Goal: Task Accomplishment & Management: Complete application form

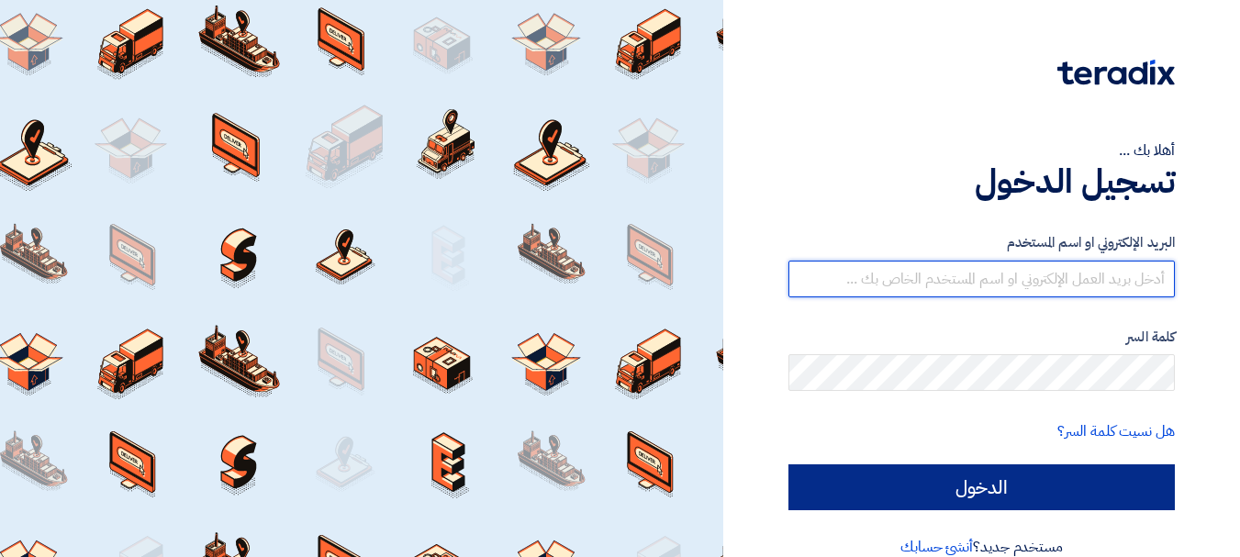
type input "[EMAIL_ADDRESS][DOMAIN_NAME]"
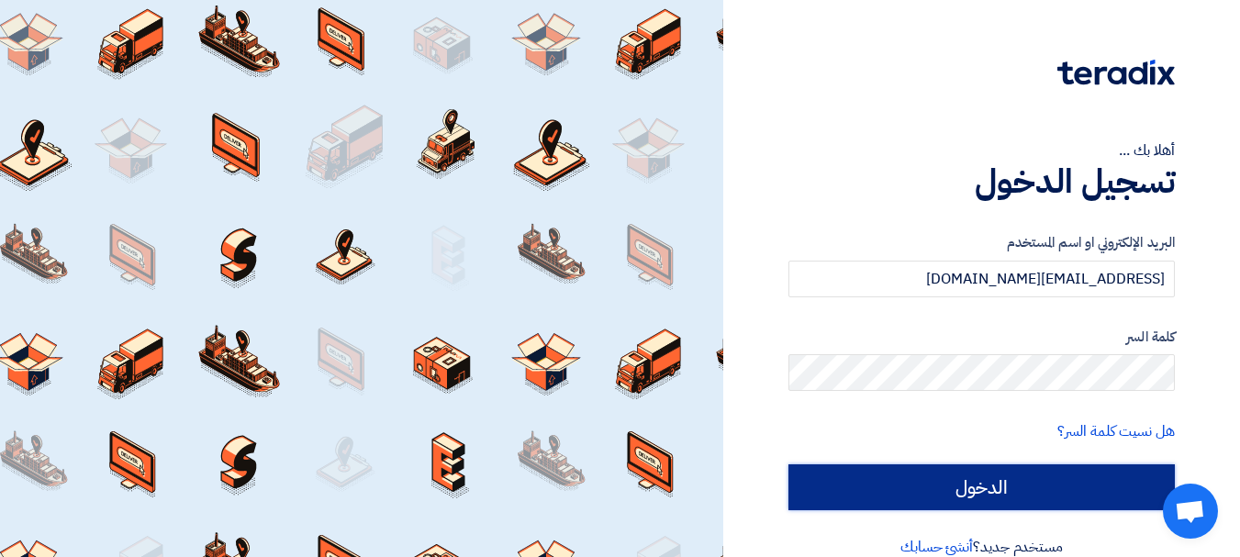
click at [1051, 491] on input "الدخول" at bounding box center [981, 487] width 386 height 46
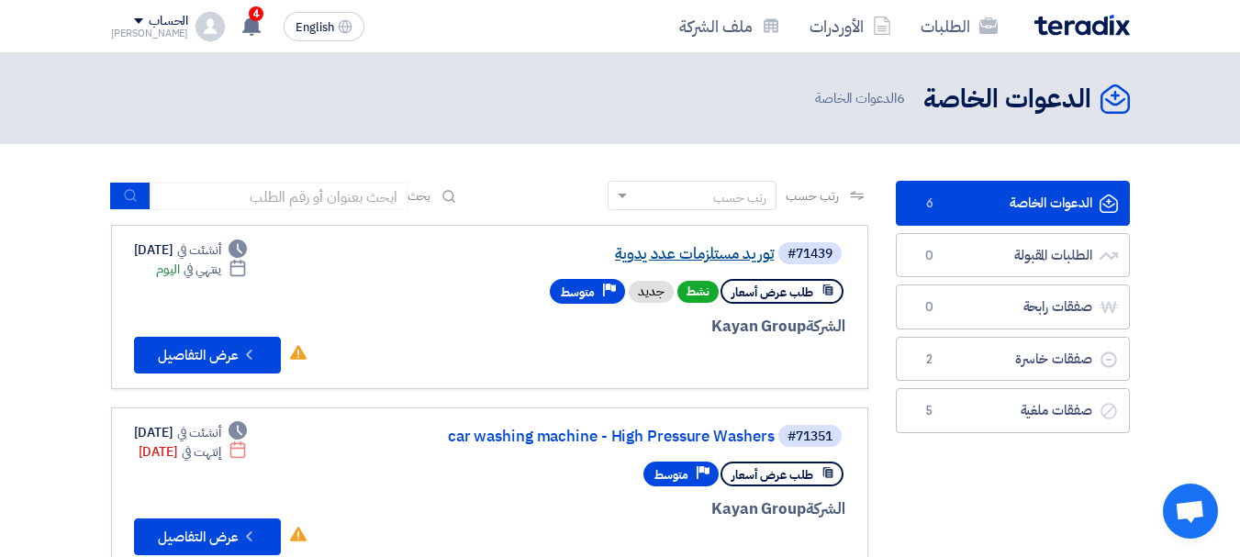
click at [709, 252] on link "توريد مستلزمات عدد يدوية" at bounding box center [590, 254] width 367 height 17
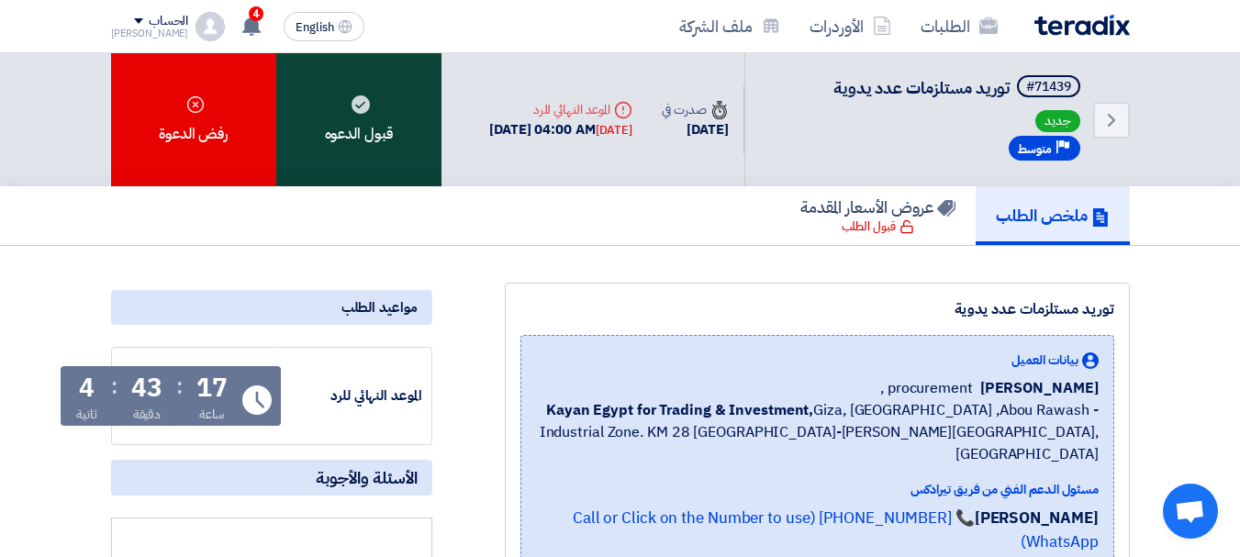
click at [325, 93] on div "قبول الدعوه" at bounding box center [358, 119] width 165 height 133
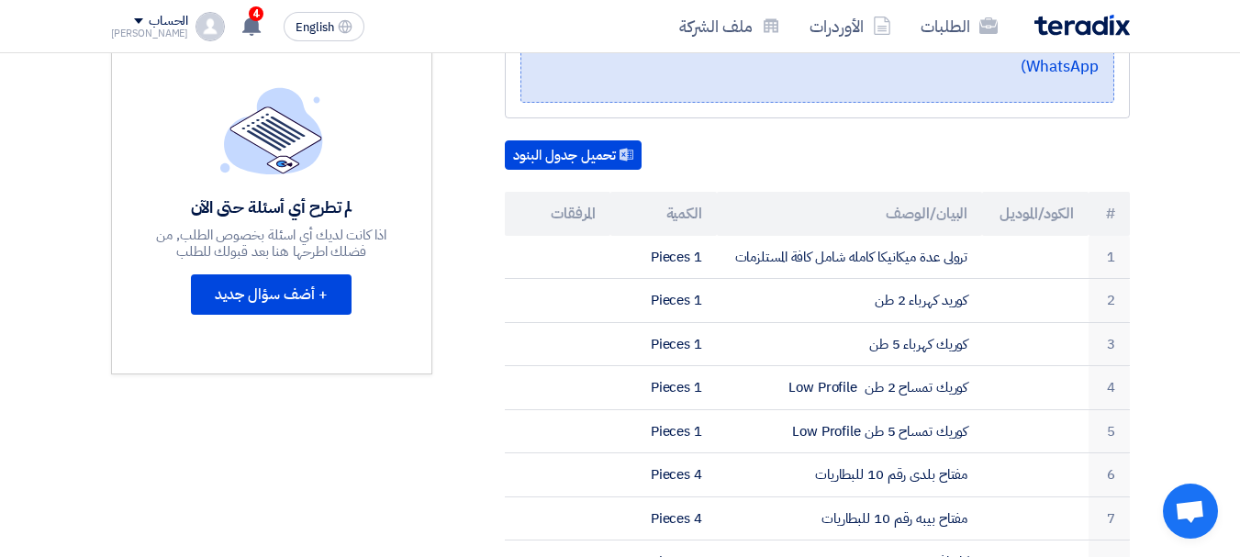
scroll to position [484, 0]
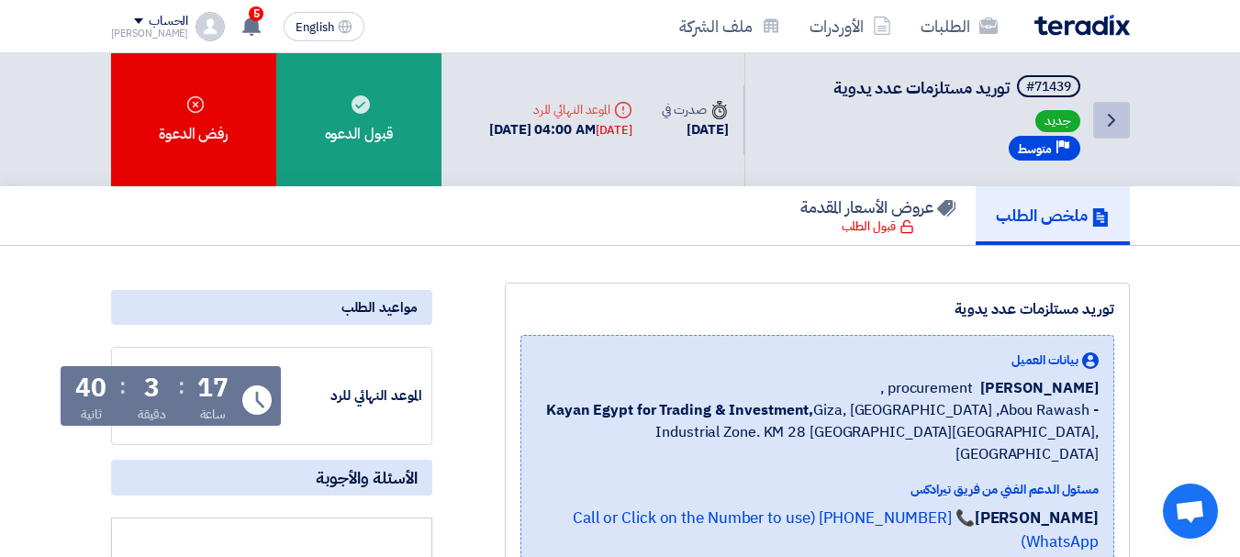
click at [1114, 113] on icon "Back" at bounding box center [1111, 120] width 22 height 22
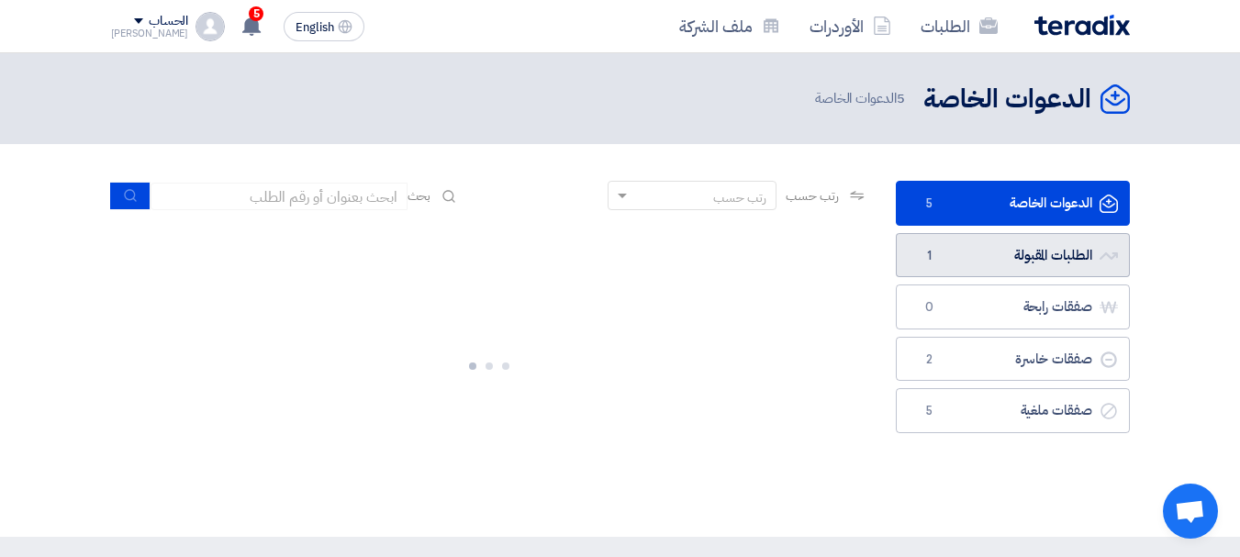
click at [987, 244] on link "الطلبات المقبولة الطلبات المقبولة 1" at bounding box center [1013, 255] width 234 height 45
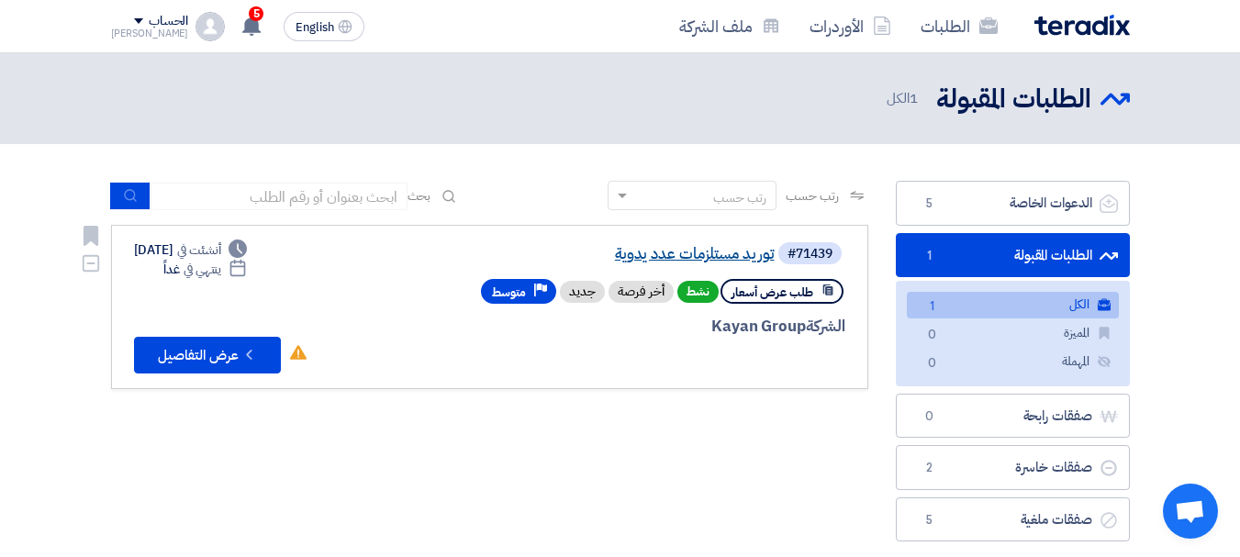
click at [670, 254] on link "توريد مستلزمات عدد يدوية" at bounding box center [590, 254] width 367 height 17
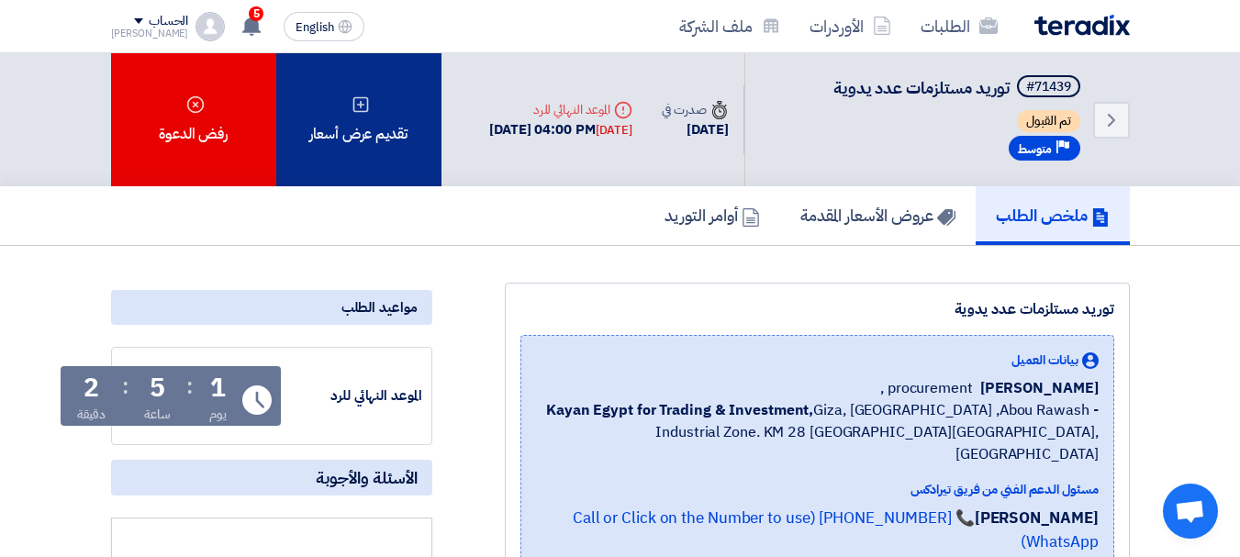
click at [394, 133] on div "تقديم عرض أسعار" at bounding box center [358, 119] width 165 height 133
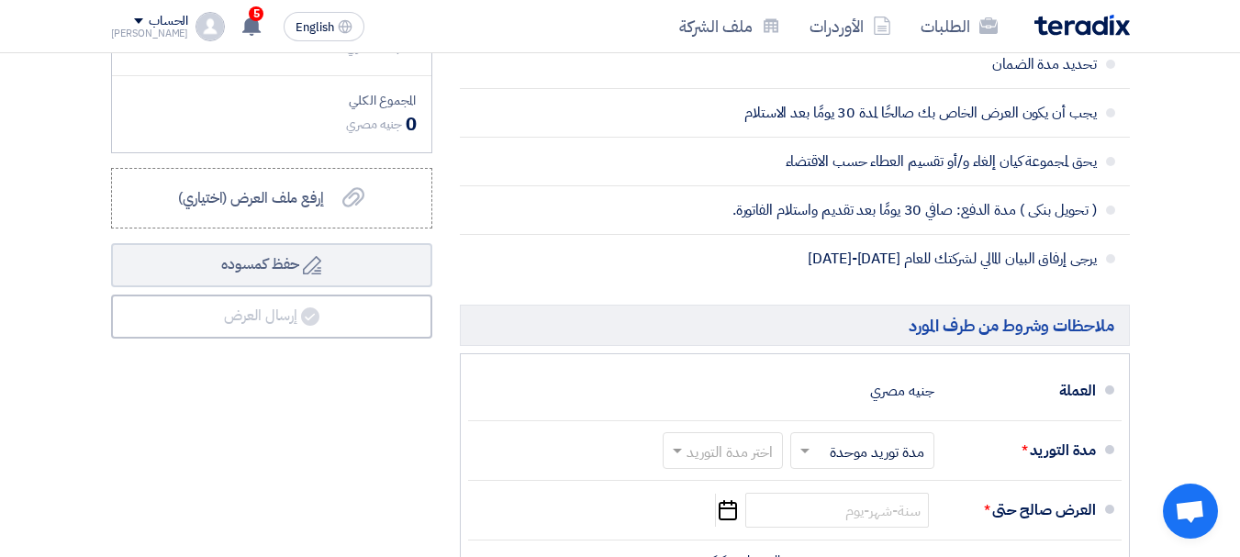
scroll to position [1498, 0]
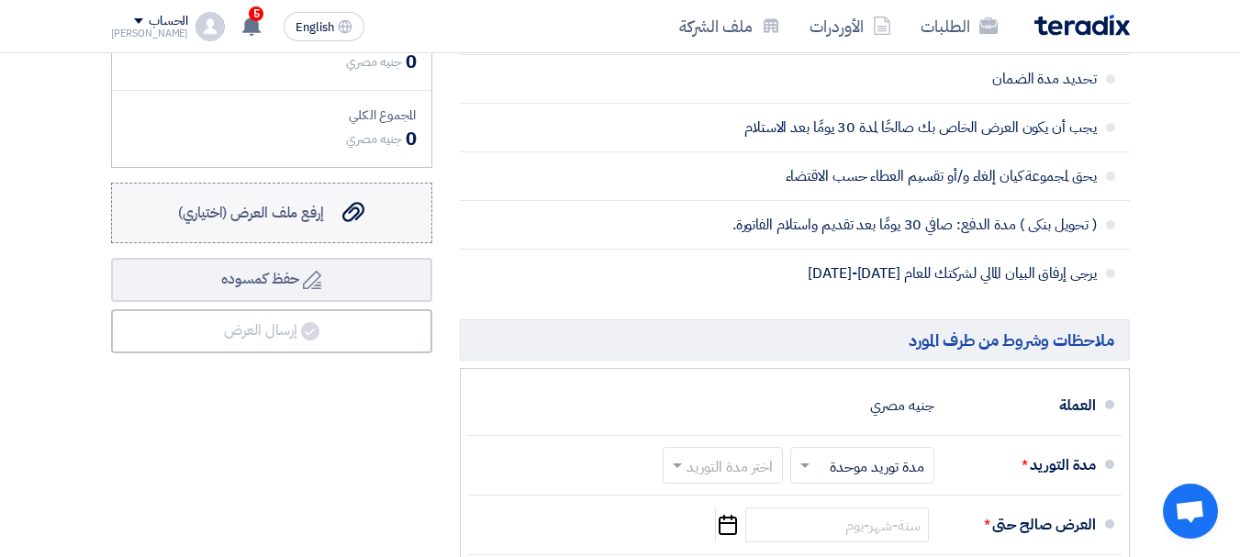
click at [300, 224] on span "إرفع ملف العرض (اختياري)" at bounding box center [251, 213] width 146 height 22
click at [0, 0] on input "إرفع ملف العرض (اختياري) إرفع ملف العرض (اختياري)" at bounding box center [0, 0] width 0 height 0
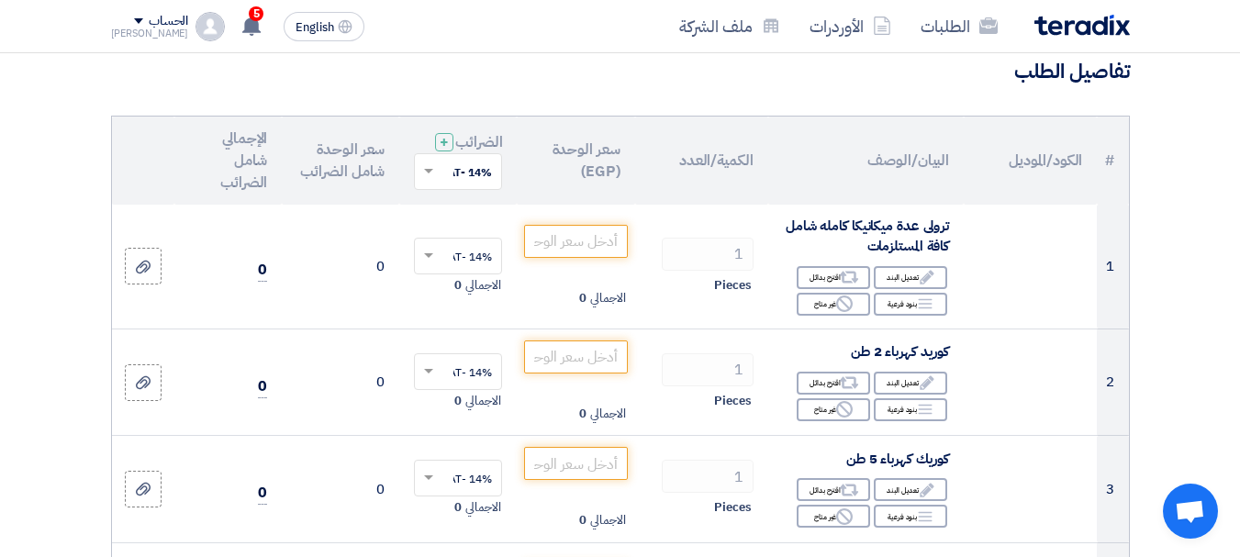
scroll to position [144, 0]
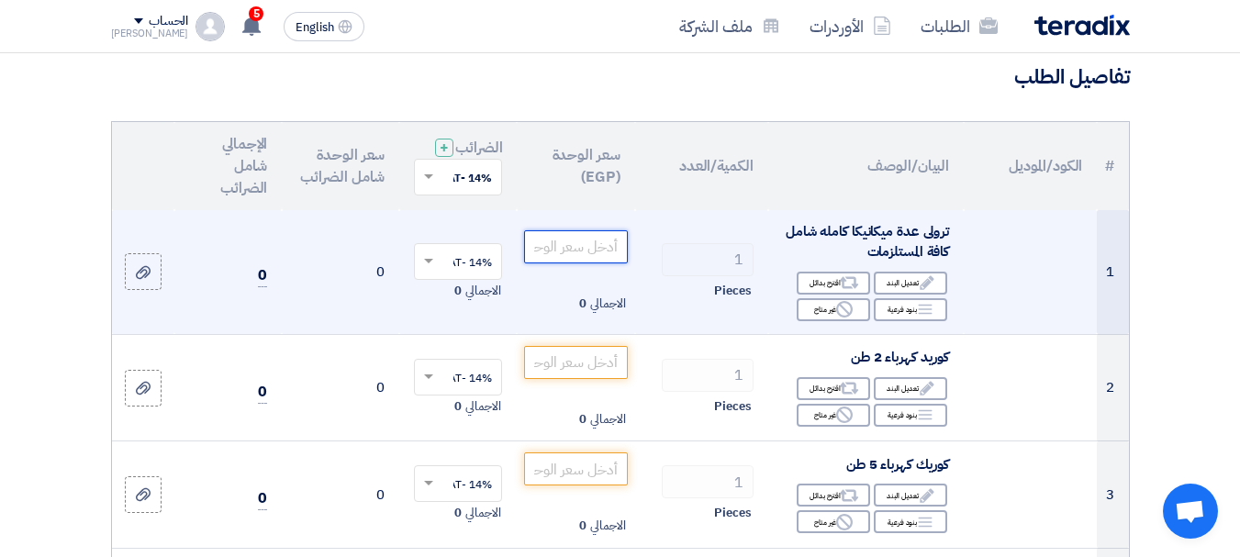
click at [580, 261] on input "number" at bounding box center [575, 246] width 103 height 33
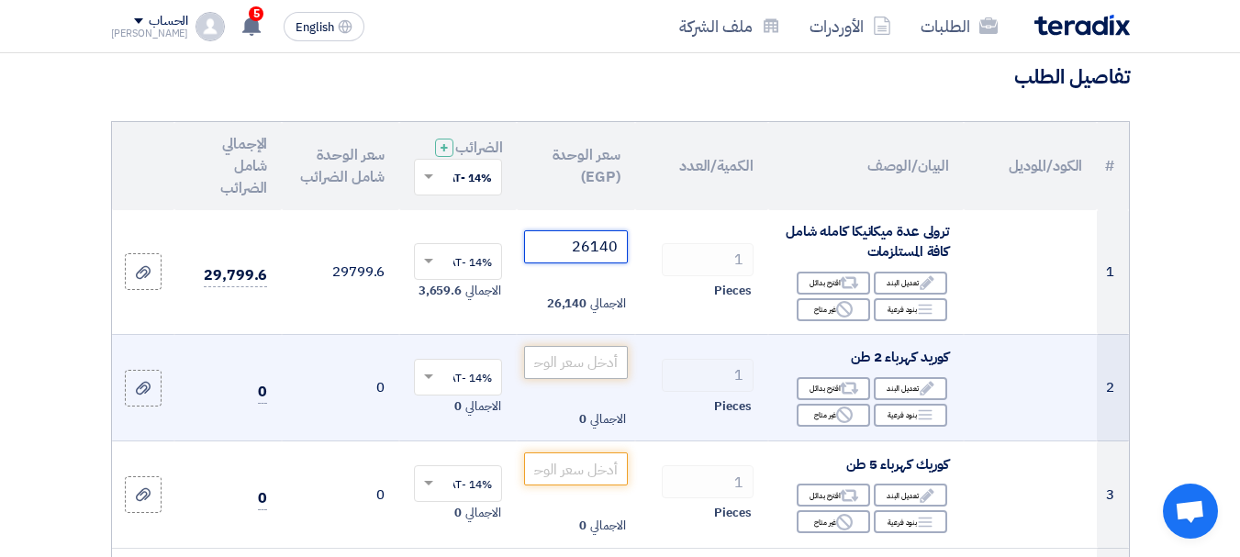
type input "26140"
click at [596, 379] on input "number" at bounding box center [575, 362] width 103 height 33
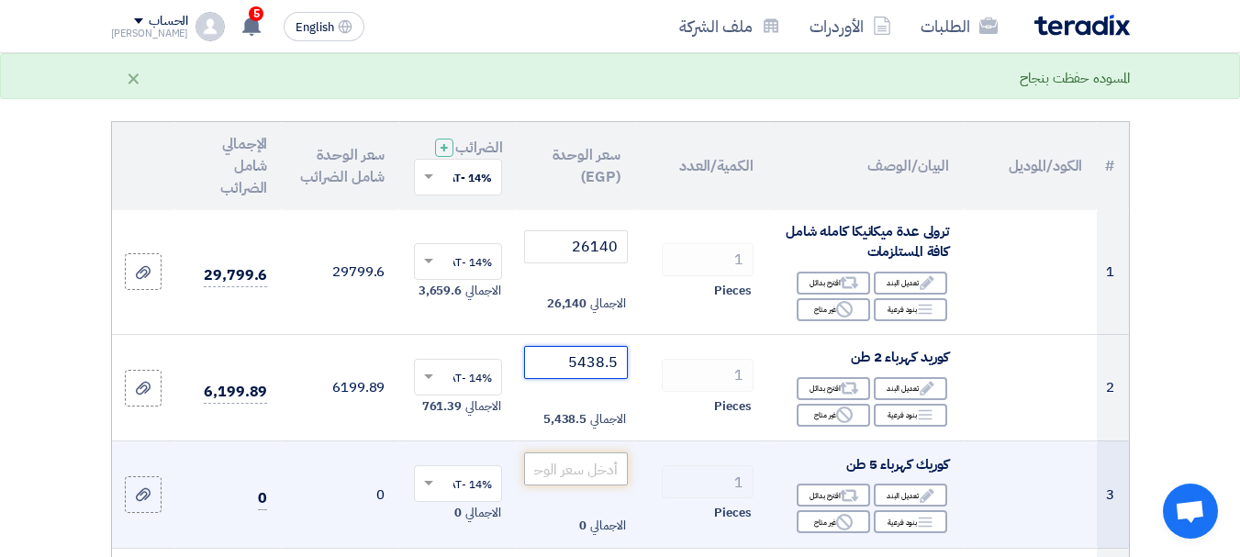
type input "5438.5"
click at [578, 479] on input "number" at bounding box center [575, 468] width 103 height 33
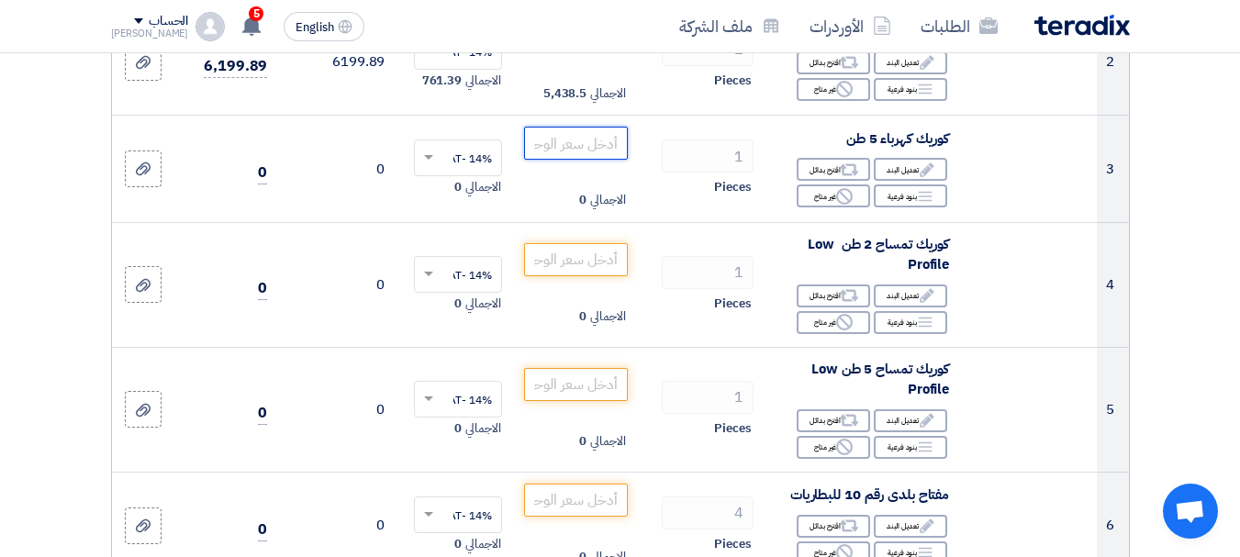
scroll to position [474, 0]
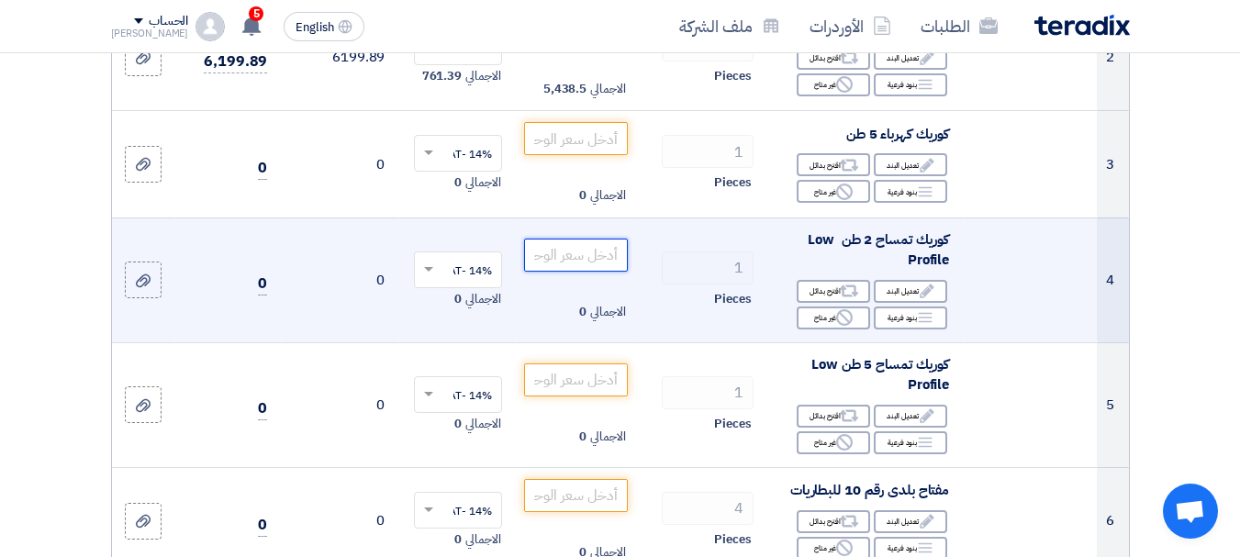
click at [593, 272] on input "number" at bounding box center [575, 255] width 103 height 33
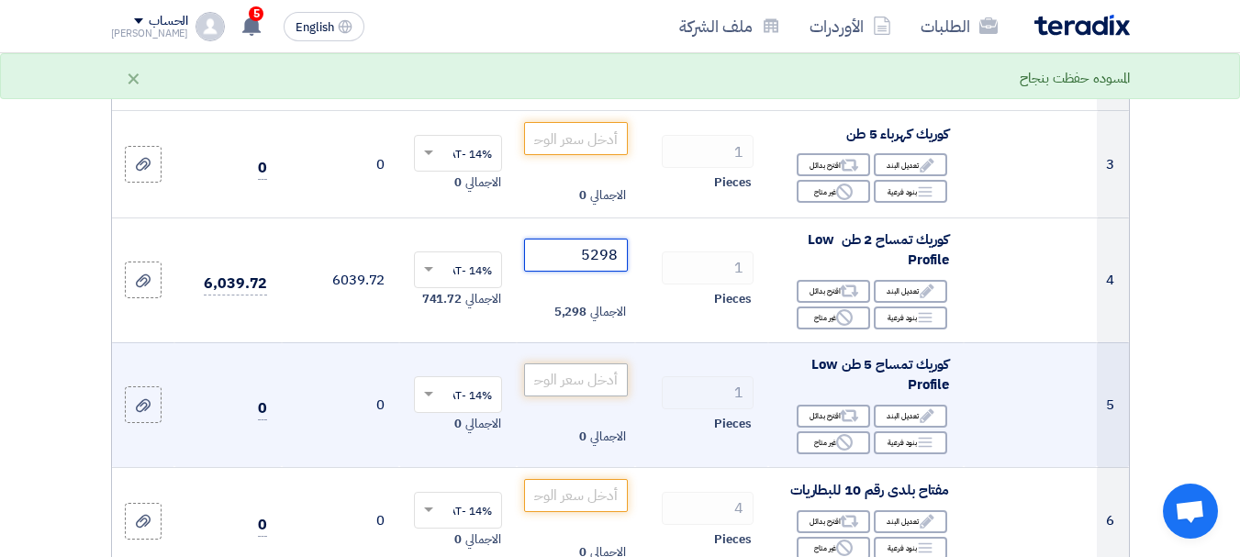
type input "5298"
click at [599, 393] on input "number" at bounding box center [575, 379] width 103 height 33
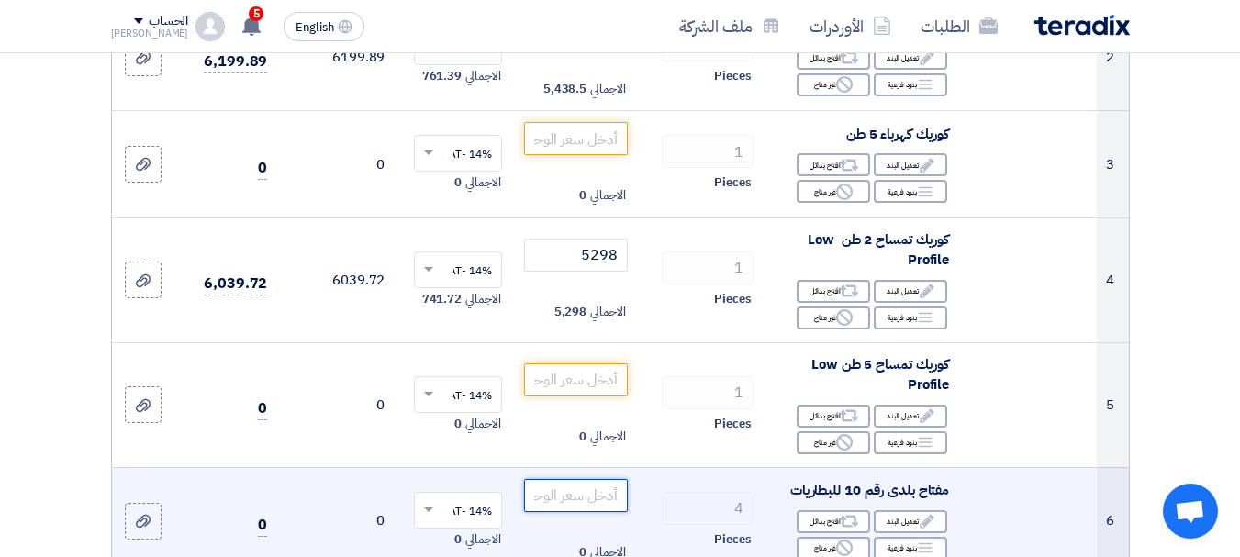
click at [592, 505] on input "number" at bounding box center [575, 495] width 103 height 33
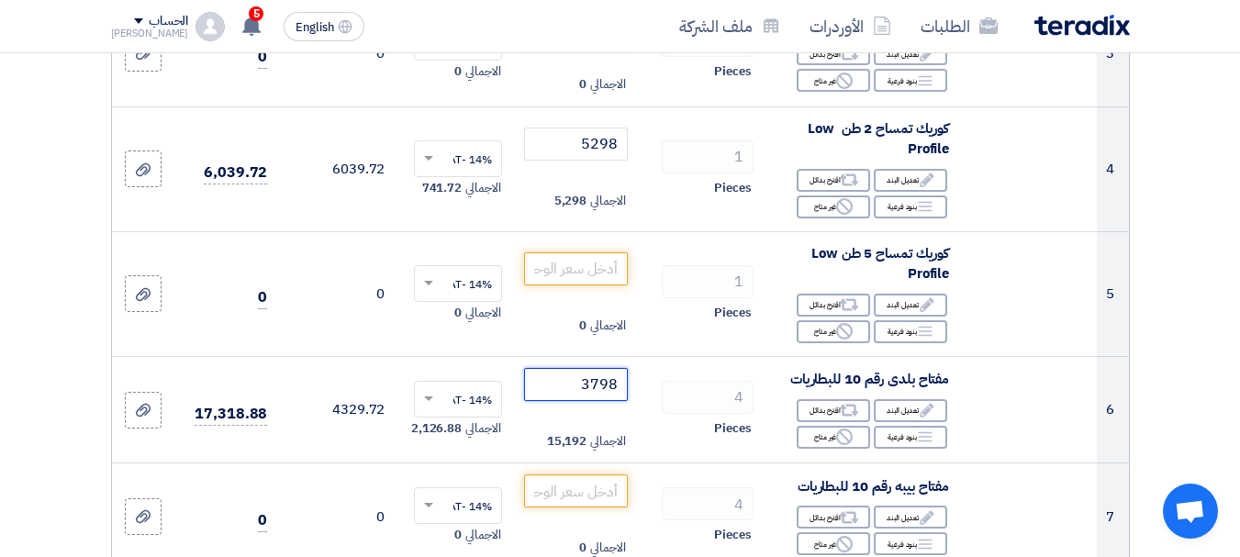
scroll to position [621, 0]
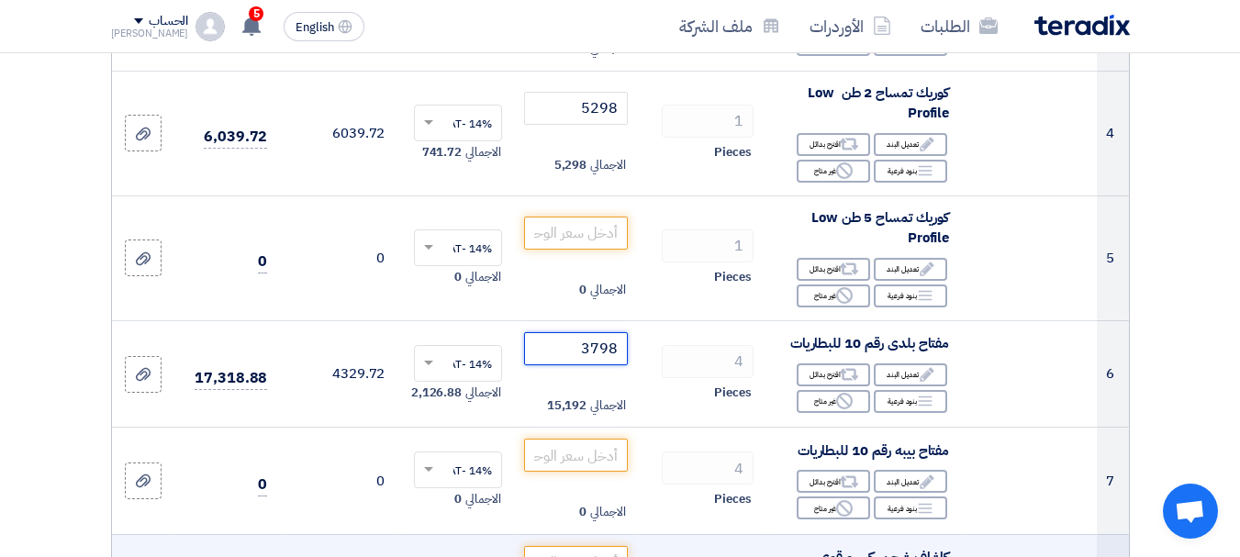
type input "3798"
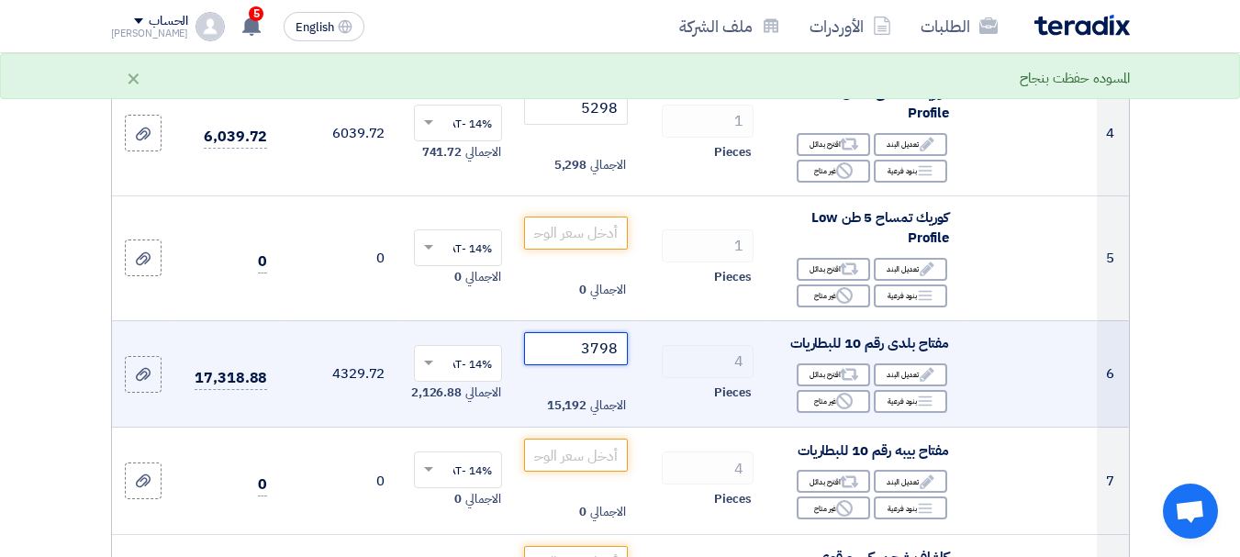
click at [602, 365] on input "3798" at bounding box center [575, 348] width 103 height 33
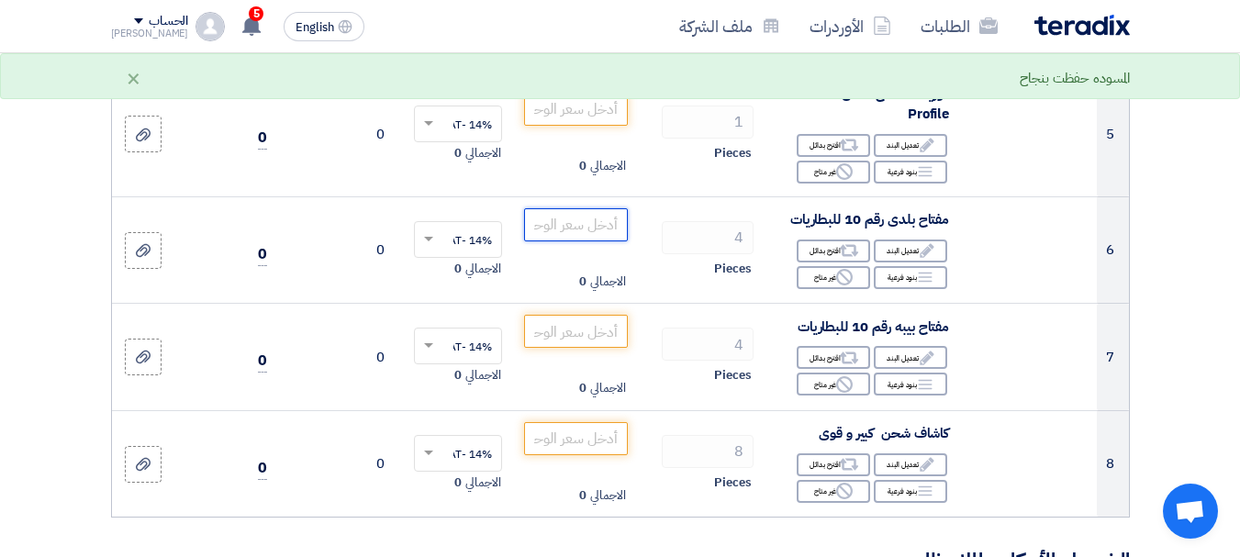
scroll to position [768, 0]
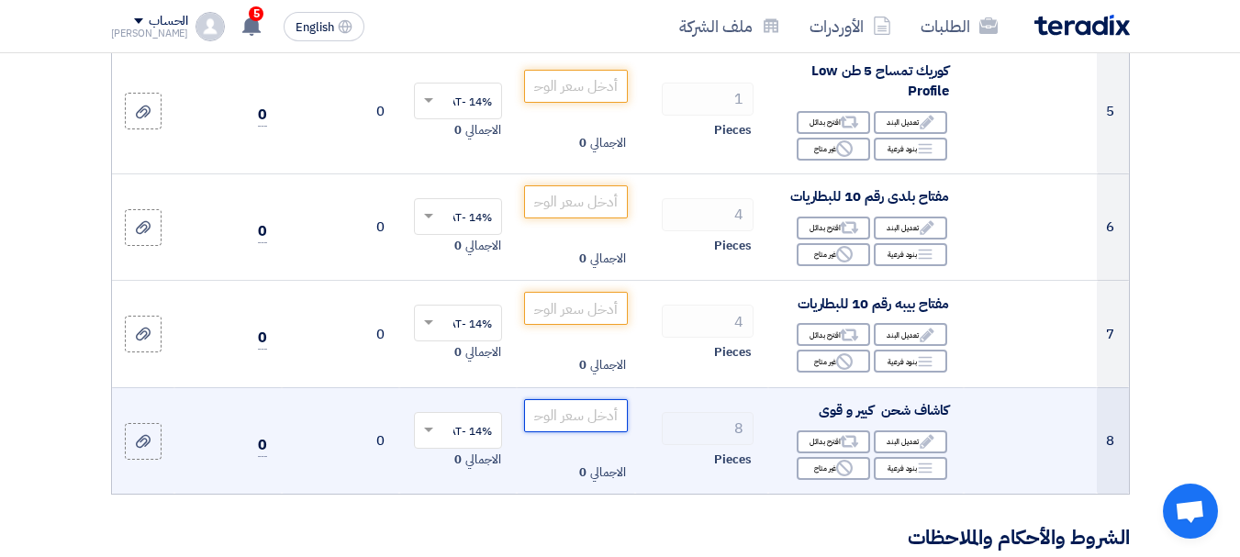
click at [596, 432] on input "number" at bounding box center [575, 415] width 103 height 33
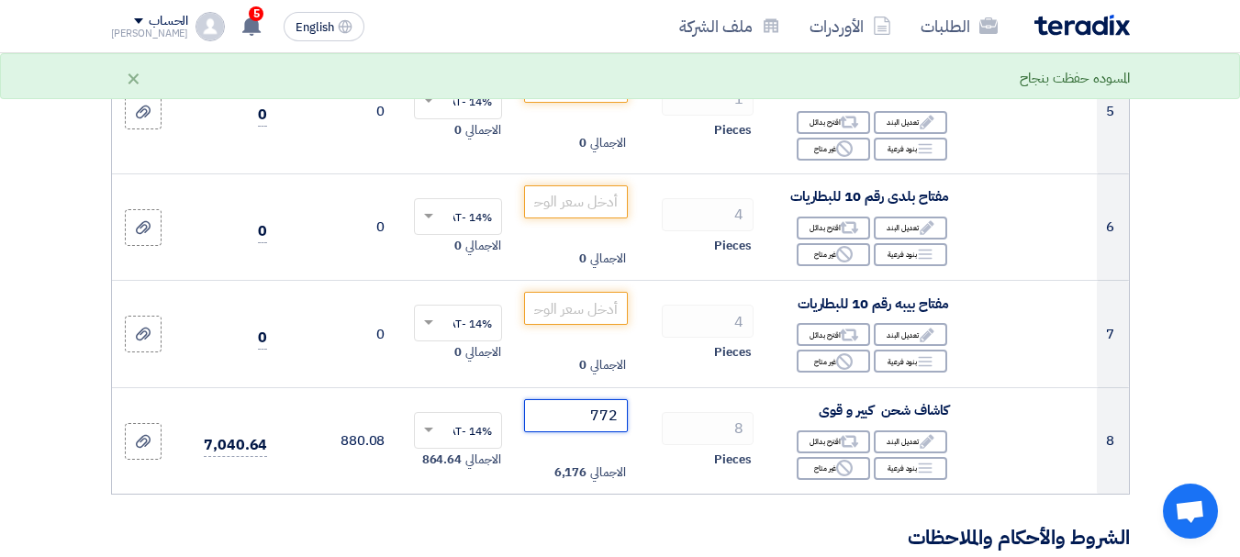
type input "772"
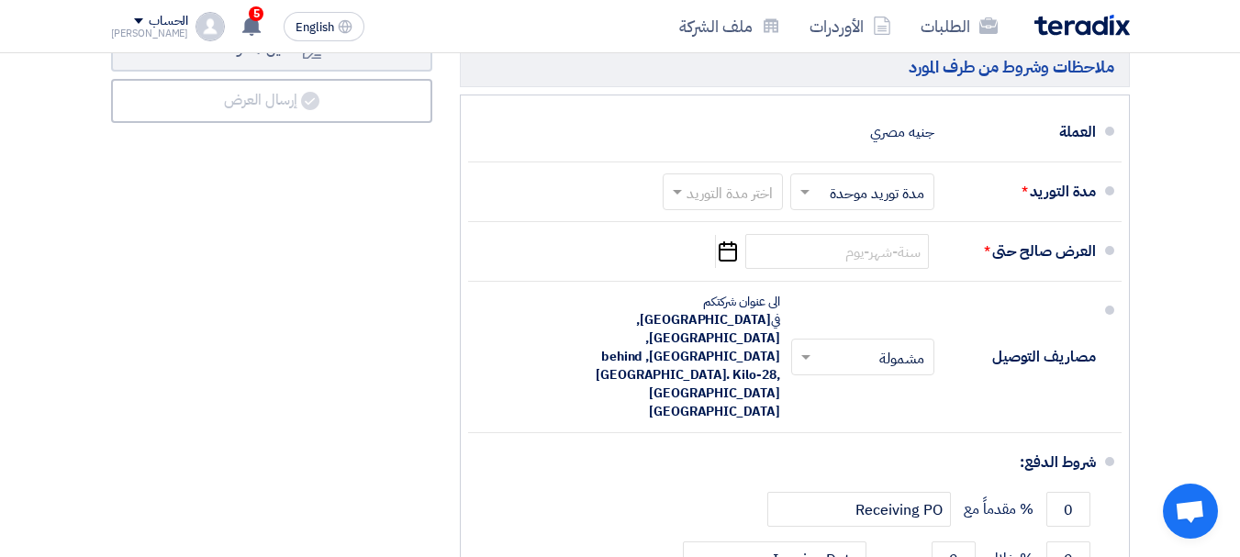
scroll to position [1766, 0]
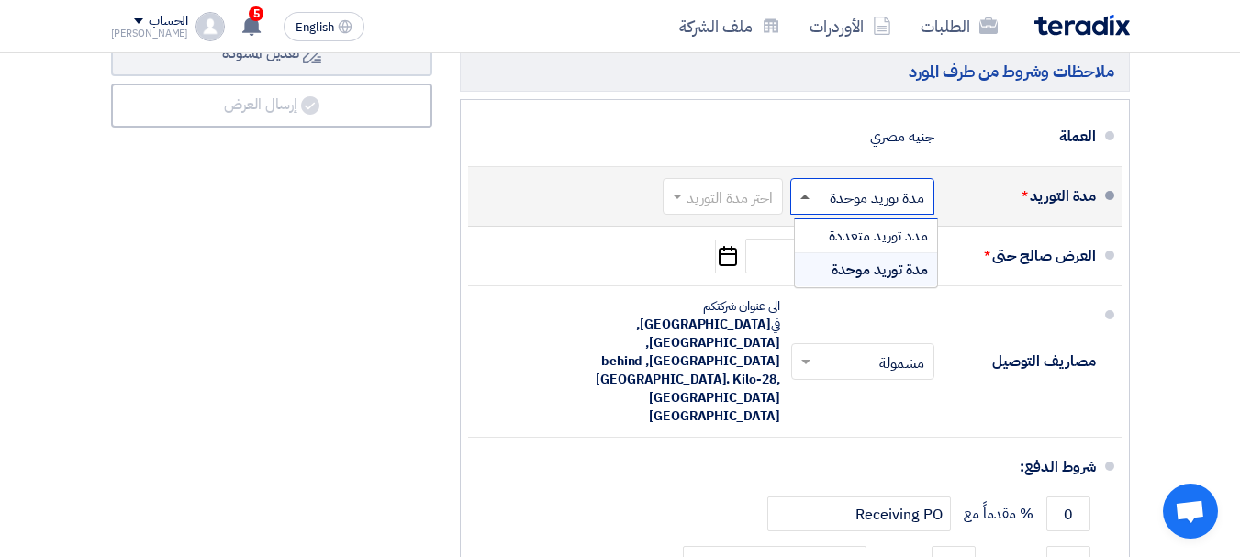
click at [800, 199] on span at bounding box center [804, 197] width 9 height 5
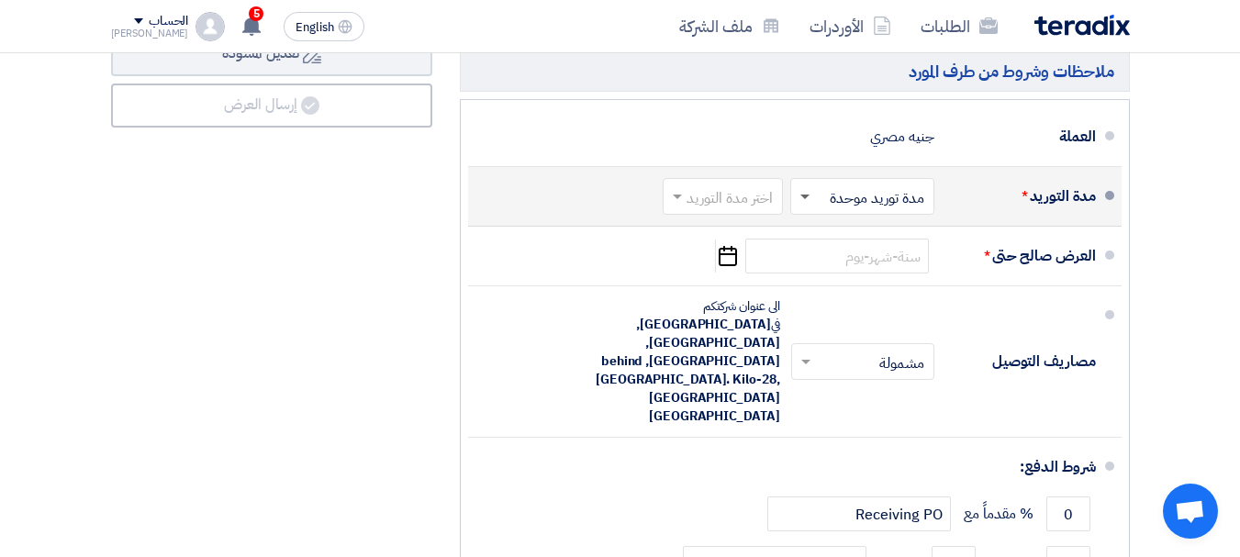
click at [800, 201] on span at bounding box center [804, 198] width 9 height 6
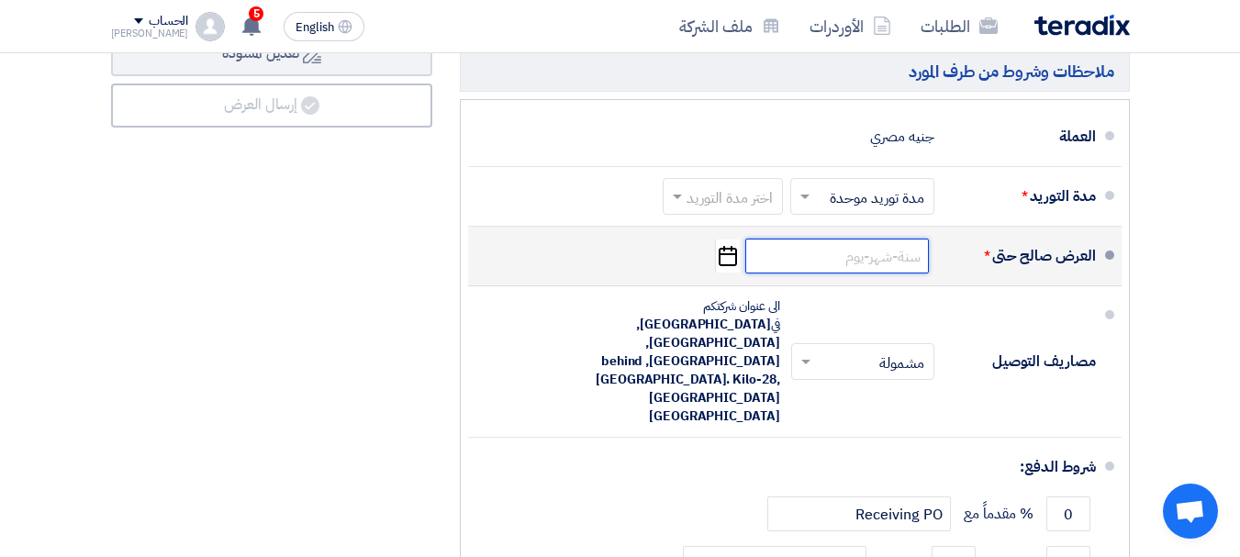
click at [831, 263] on input at bounding box center [837, 256] width 184 height 35
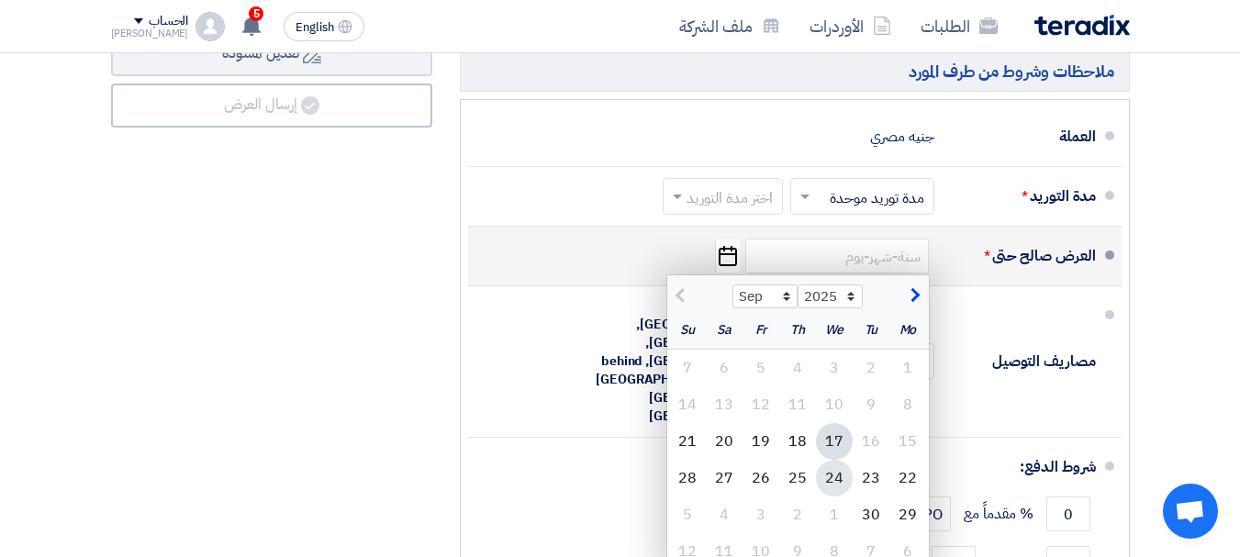
click at [832, 487] on div "24" at bounding box center [834, 478] width 37 height 37
type input "[DATE]"
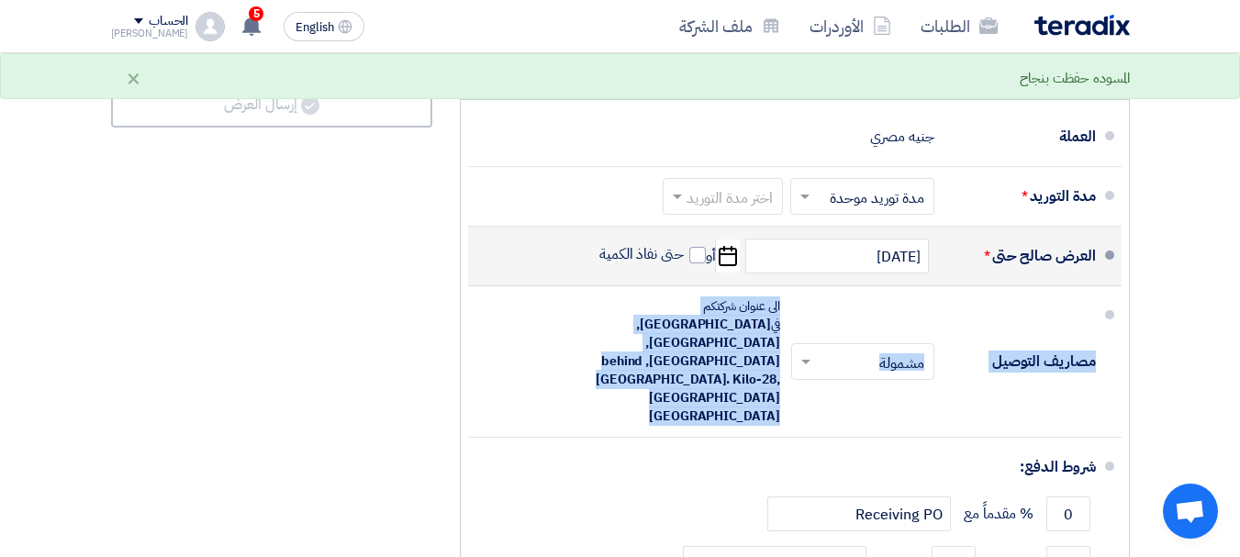
drag, startPoint x: 1239, startPoint y: 384, endPoint x: 1244, endPoint y: 415, distance: 31.7
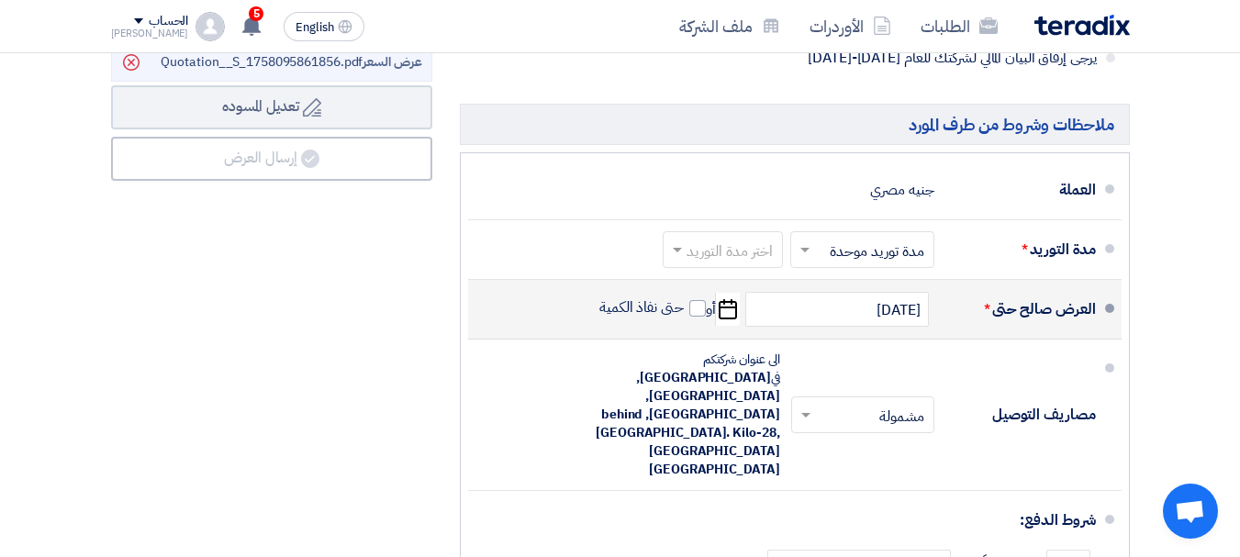
scroll to position [1708, 0]
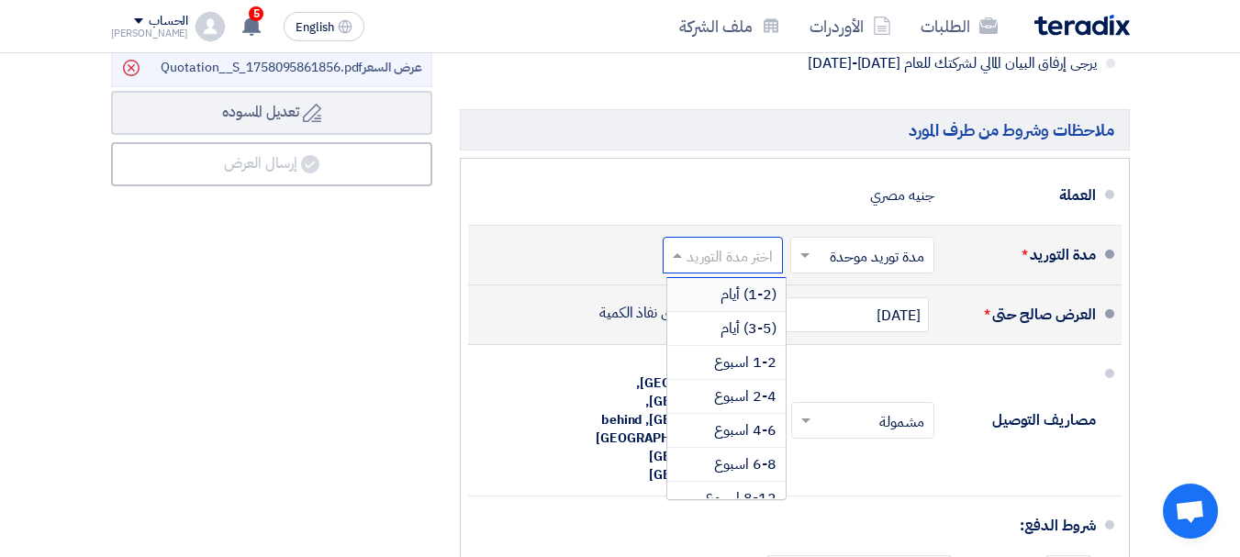
click at [687, 271] on input "text" at bounding box center [718, 257] width 111 height 27
click at [742, 340] on span "(3-5) أيام" at bounding box center [748, 328] width 56 height 22
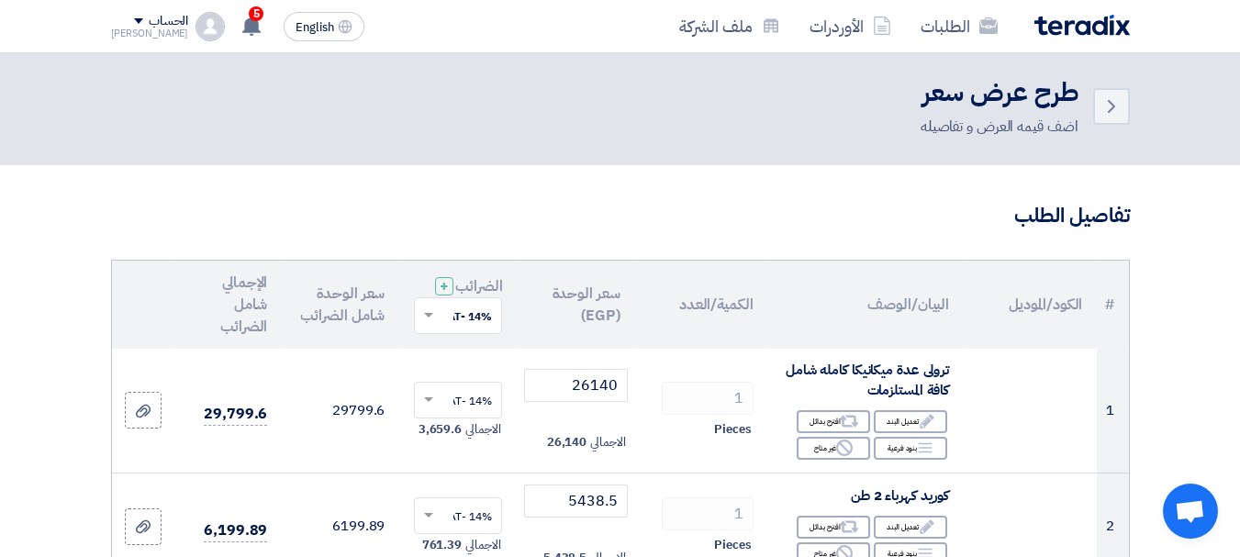
scroll to position [0, 0]
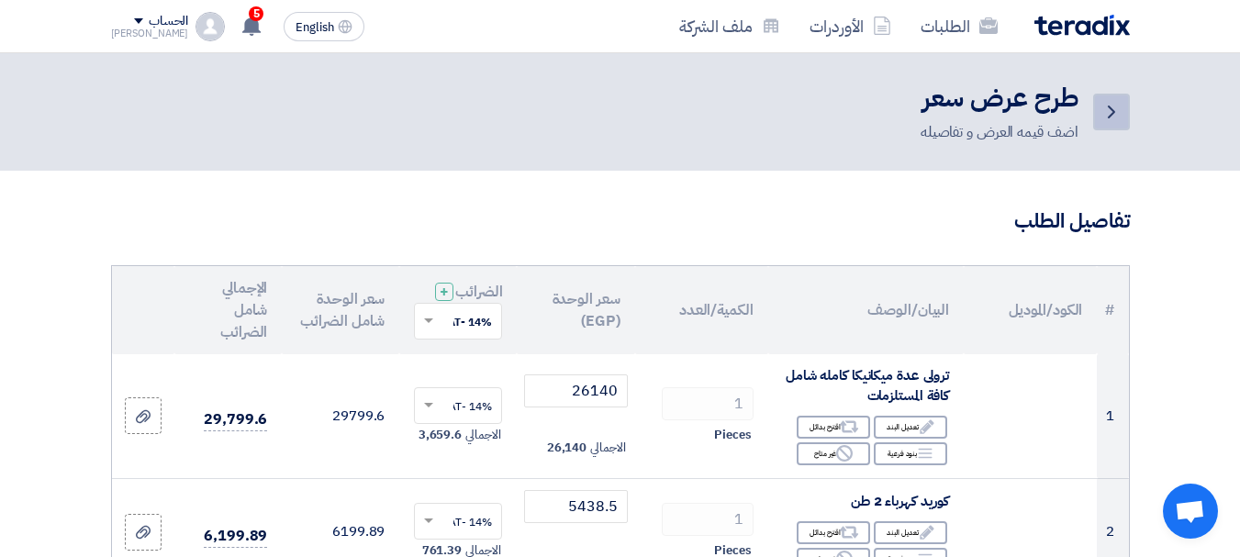
click at [1114, 99] on link "Back" at bounding box center [1111, 112] width 37 height 37
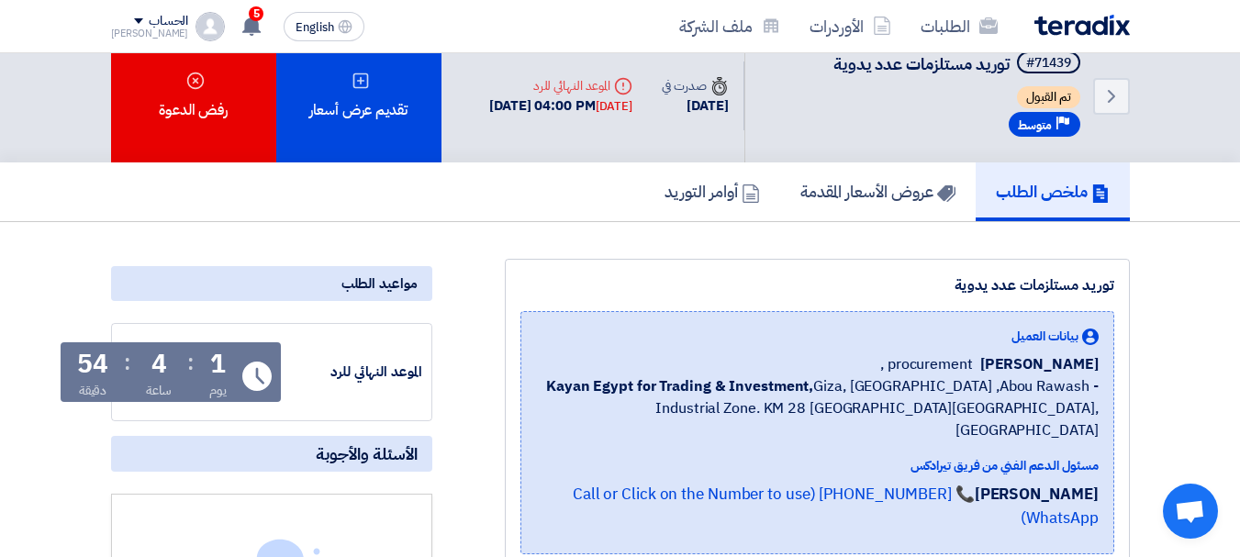
scroll to position [20, 0]
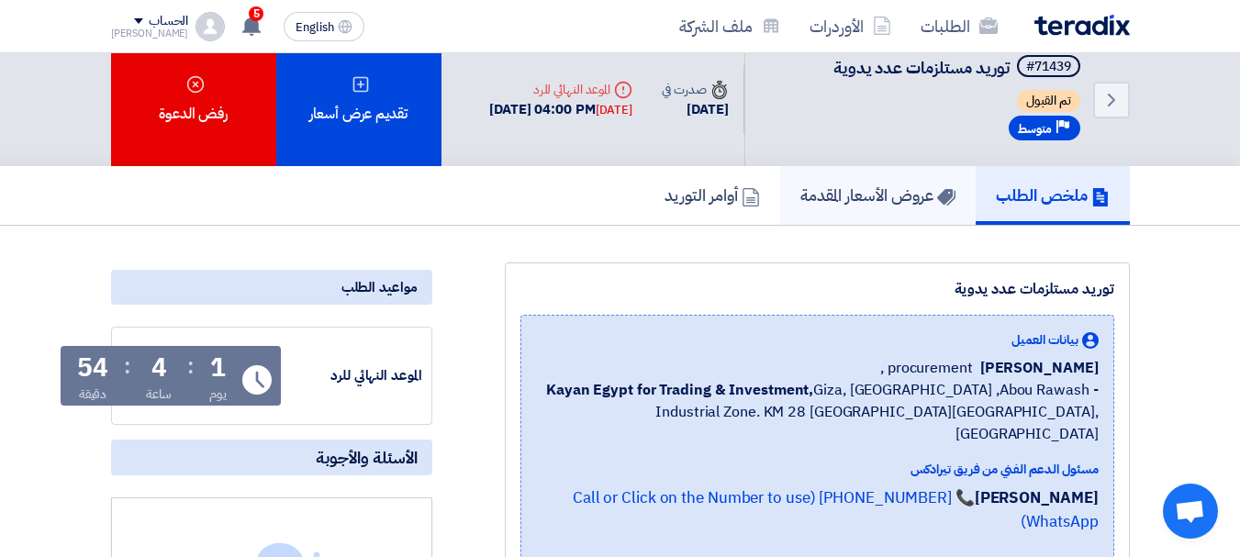
click at [879, 198] on h5 "عروض الأسعار المقدمة" at bounding box center [877, 194] width 155 height 21
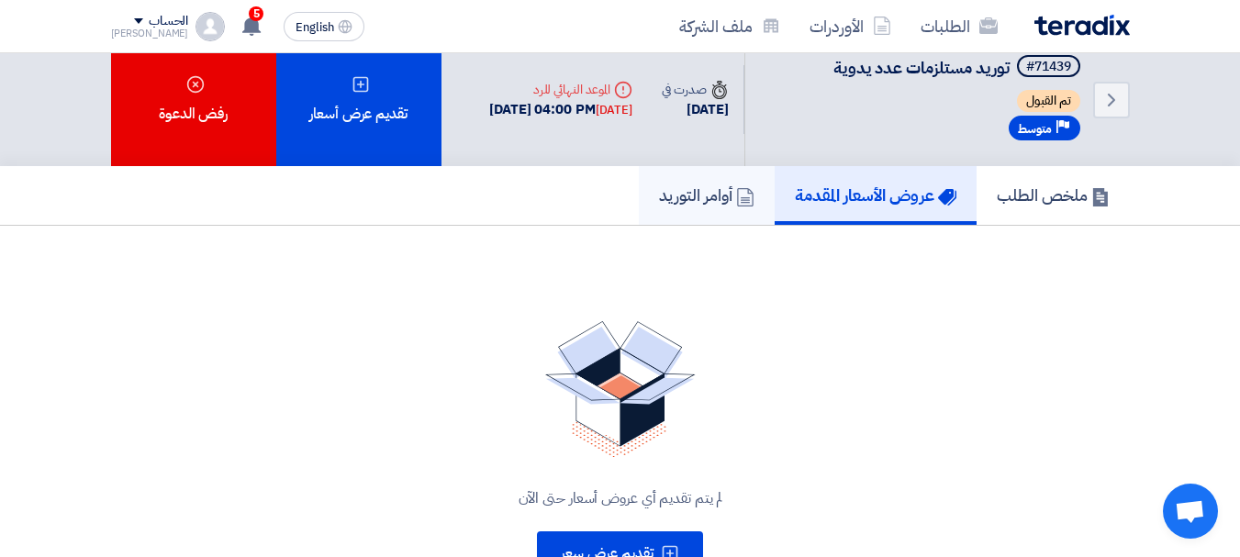
click at [700, 195] on h5 "أوامر التوريد" at bounding box center [706, 194] width 95 height 21
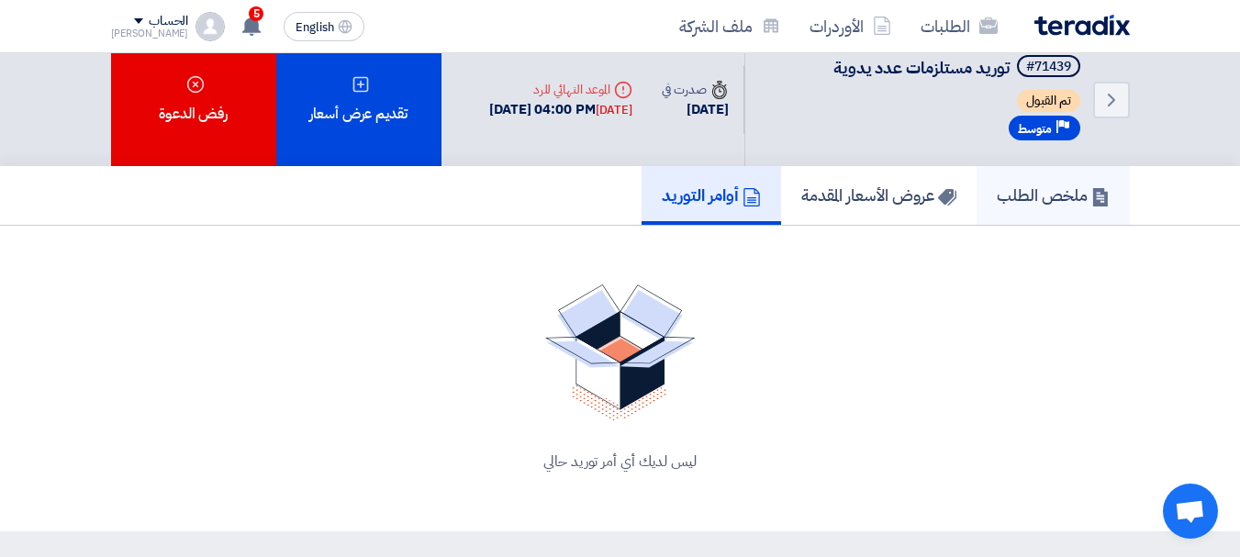
click at [1053, 205] on h5 "ملخص الطلب" at bounding box center [1053, 194] width 113 height 21
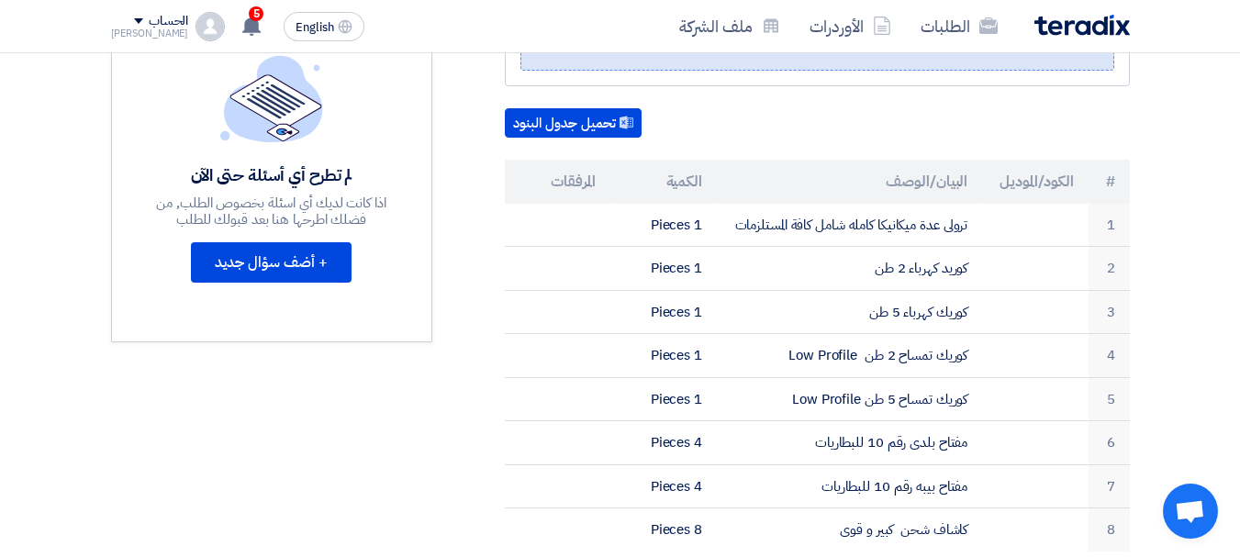
scroll to position [512, 0]
